Goal: Transaction & Acquisition: Download file/media

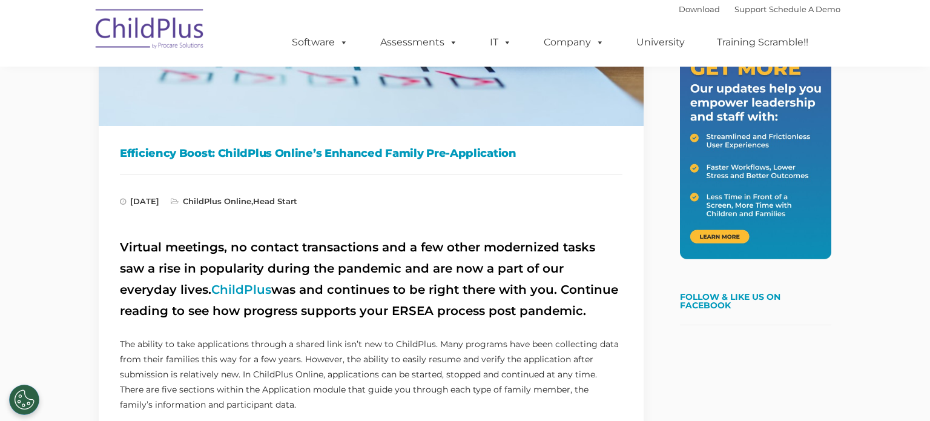
scroll to position [266, 0]
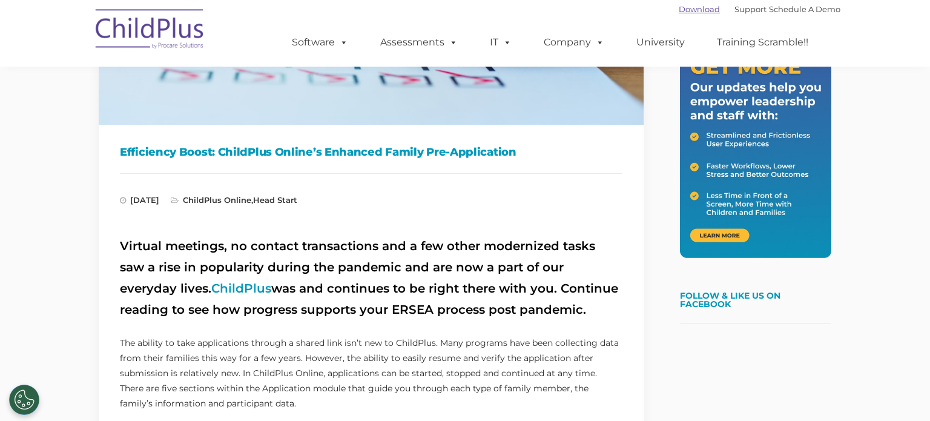
click at [687, 5] on link "Download" at bounding box center [699, 9] width 41 height 10
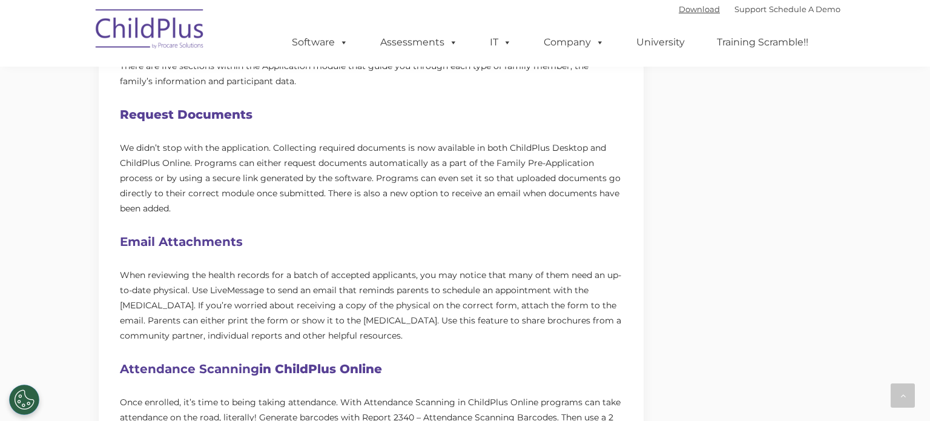
scroll to position [0, 0]
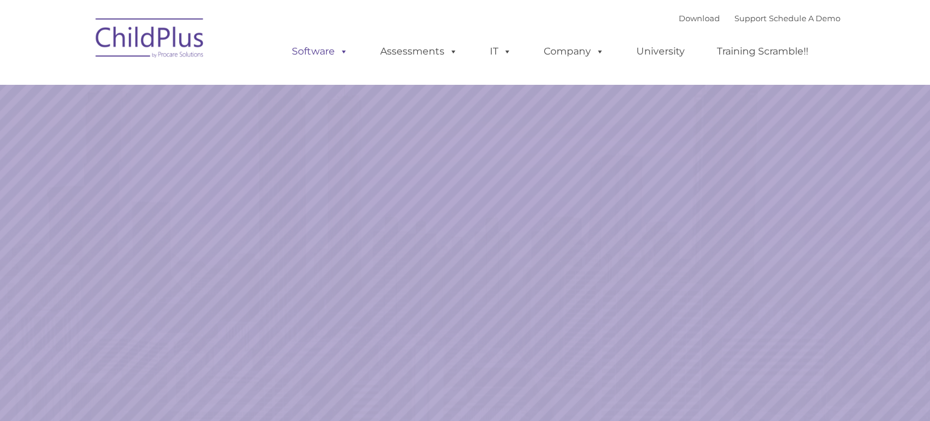
select select "MEDIUM"
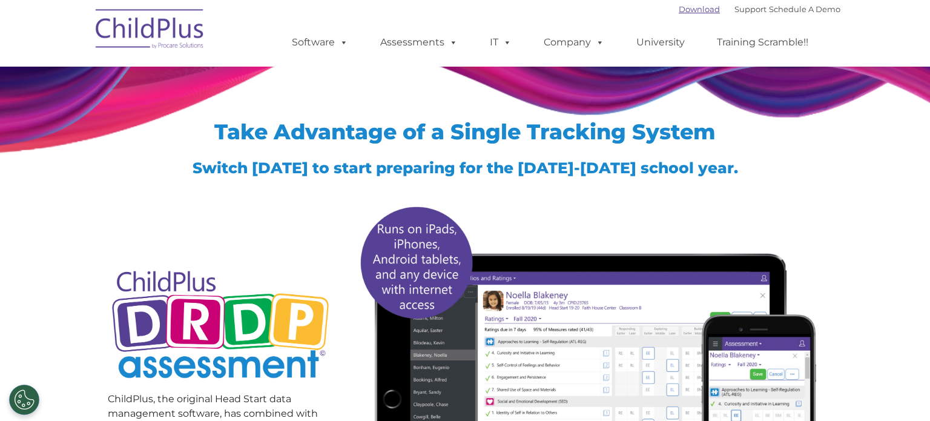
click at [685, 5] on link "Download" at bounding box center [699, 9] width 41 height 10
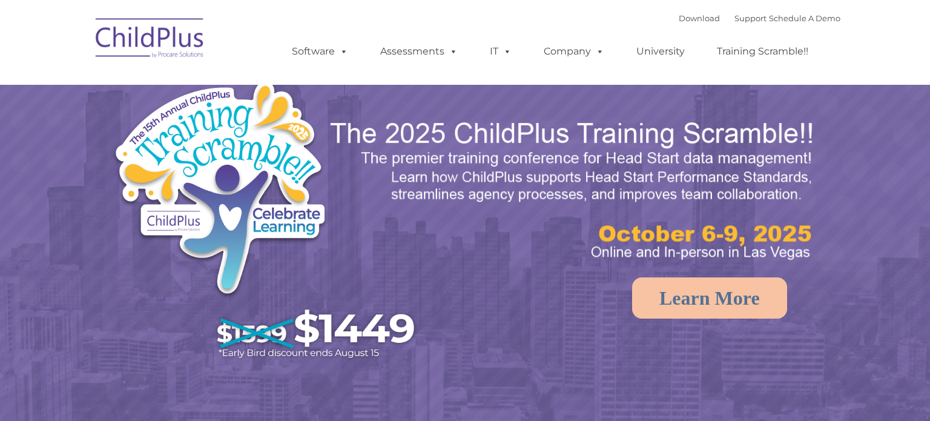
select select "MEDIUM"
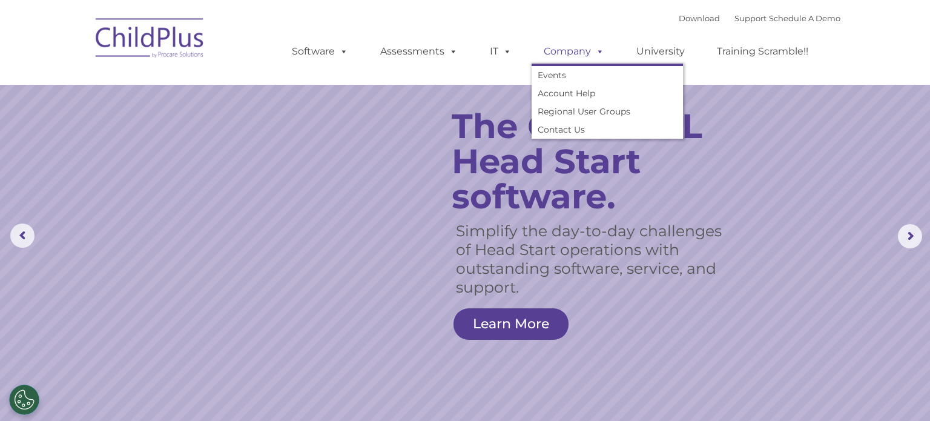
click at [576, 54] on link "Company" at bounding box center [574, 51] width 85 height 24
